Goal: Navigation & Orientation: Find specific page/section

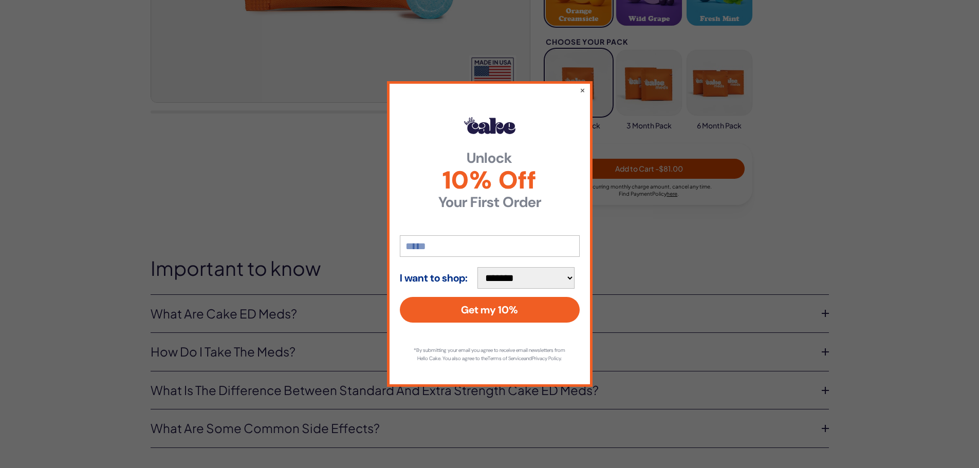
scroll to position [409, 0]
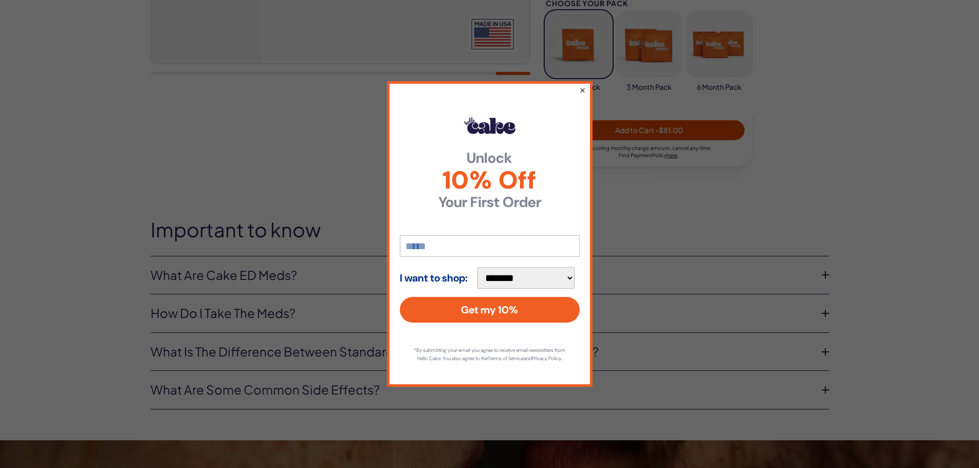
click at [581, 84] on button "×" at bounding box center [582, 90] width 7 height 12
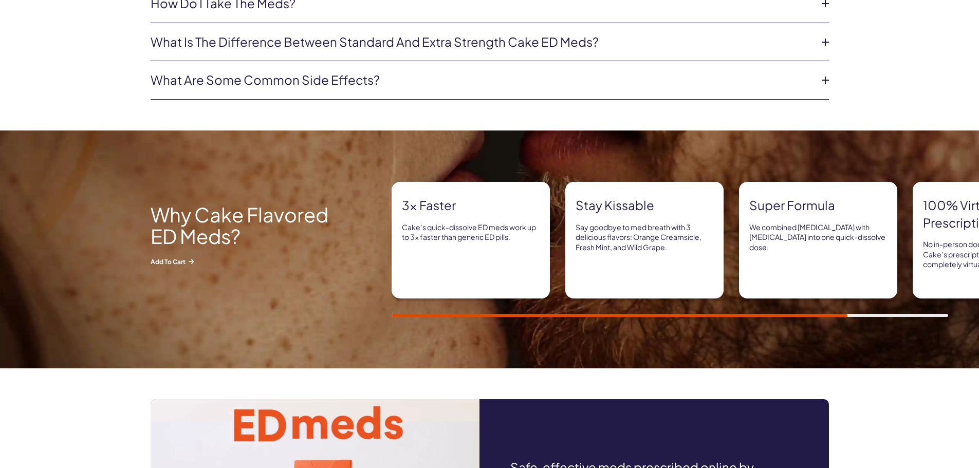
scroll to position [0, 0]
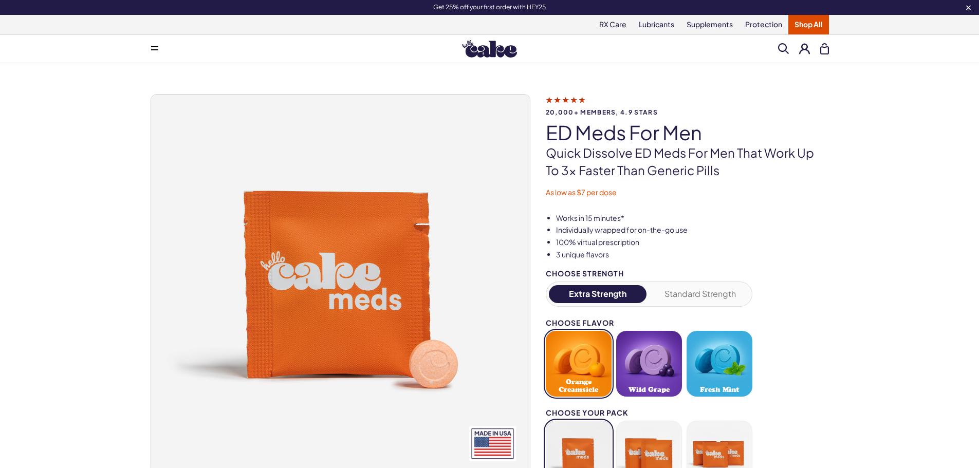
click at [478, 43] on img at bounding box center [489, 48] width 55 height 17
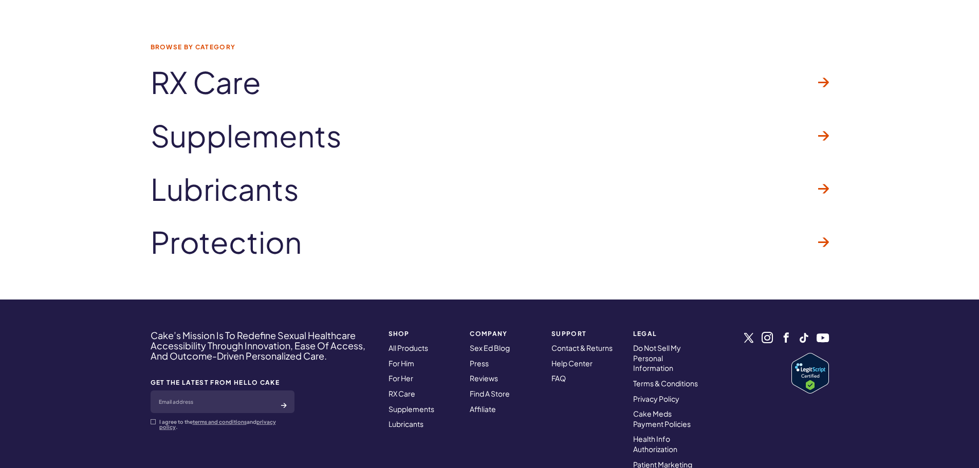
scroll to position [3083, 0]
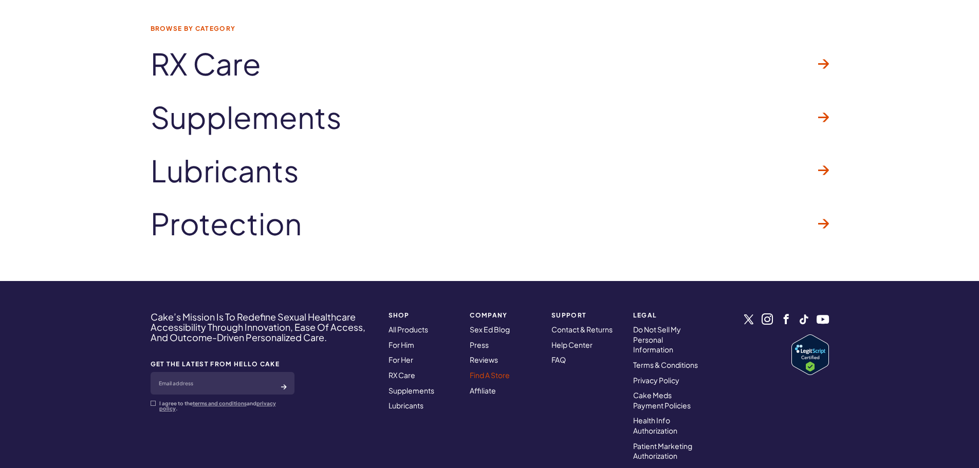
click at [482, 375] on link "Find A Store" at bounding box center [490, 374] width 40 height 9
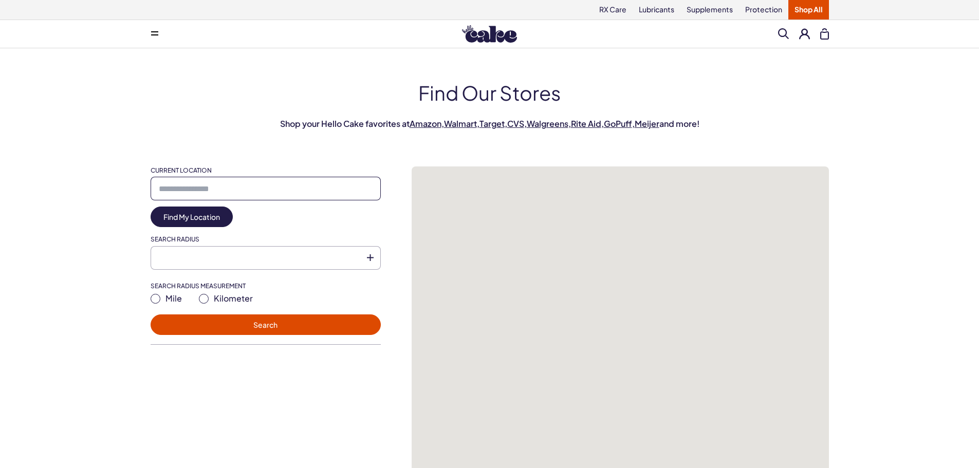
click at [292, 193] on input "Current Location" at bounding box center [266, 189] width 230 height 24
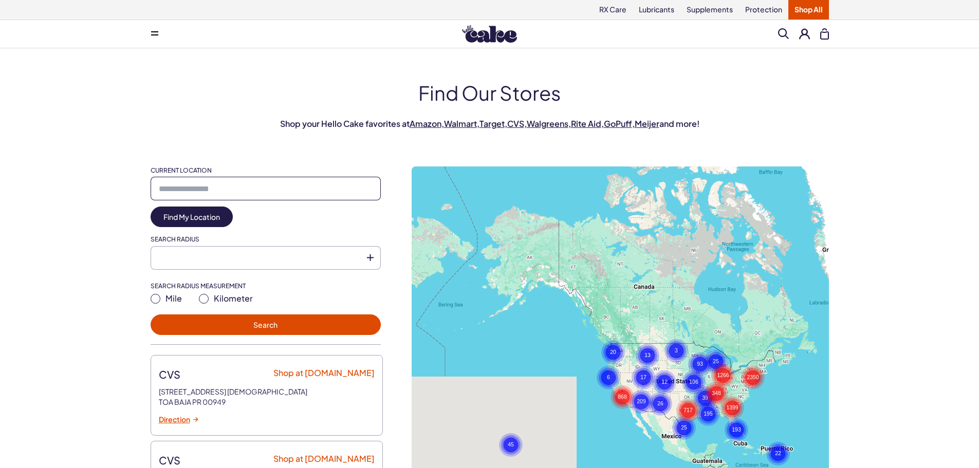
click at [201, 189] on input "Current Location" at bounding box center [266, 189] width 230 height 24
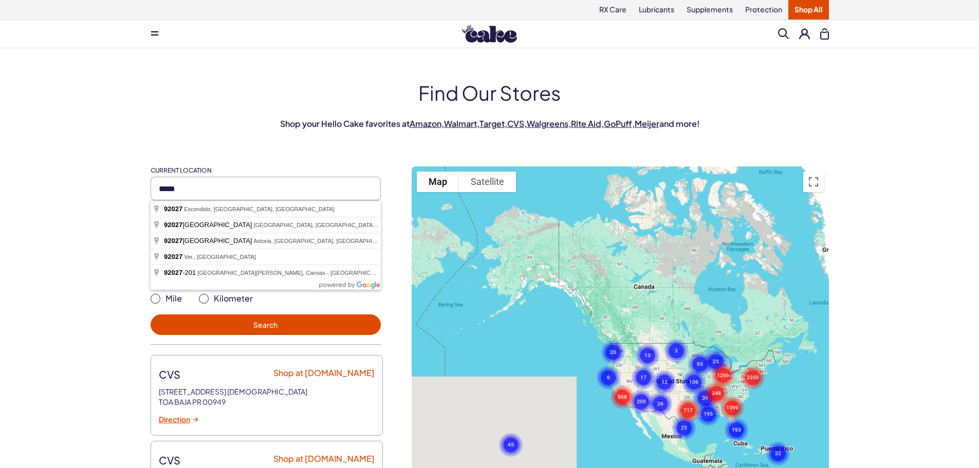
type input "**********"
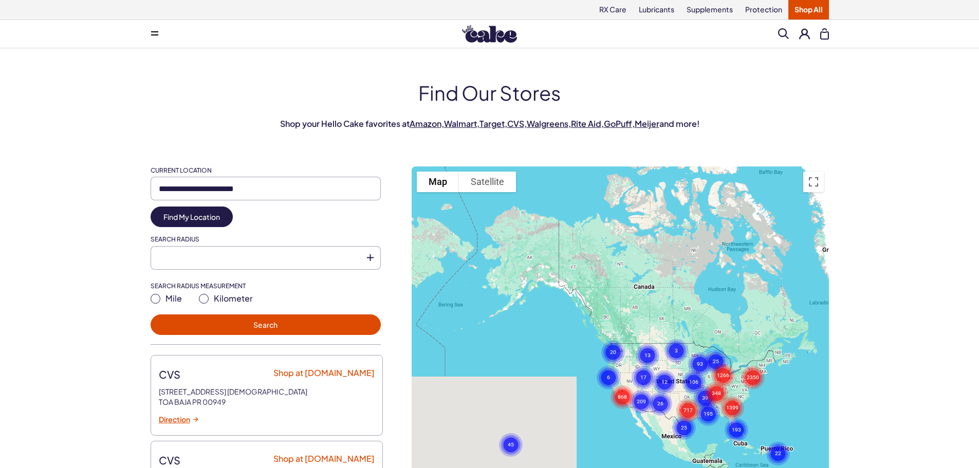
click at [250, 313] on div "**********" at bounding box center [266, 255] width 230 height 179
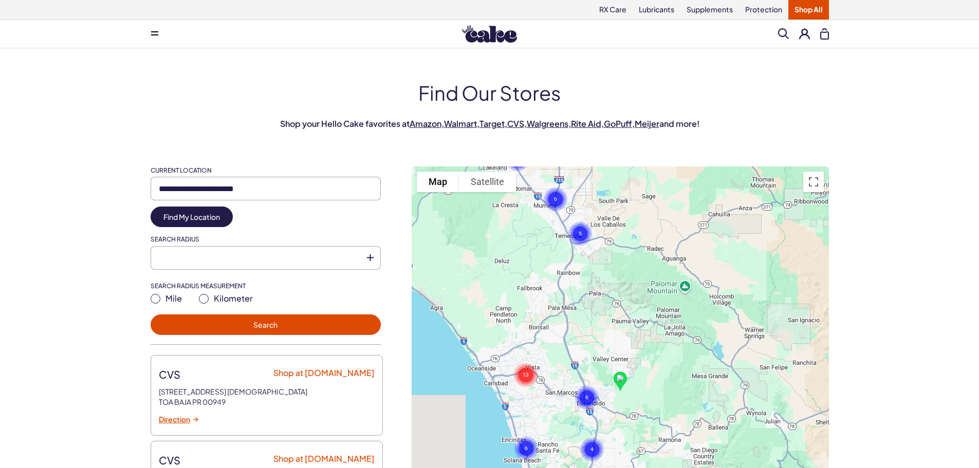
click at [495, 39] on img at bounding box center [489, 33] width 55 height 17
